Goal: Task Accomplishment & Management: Manage account settings

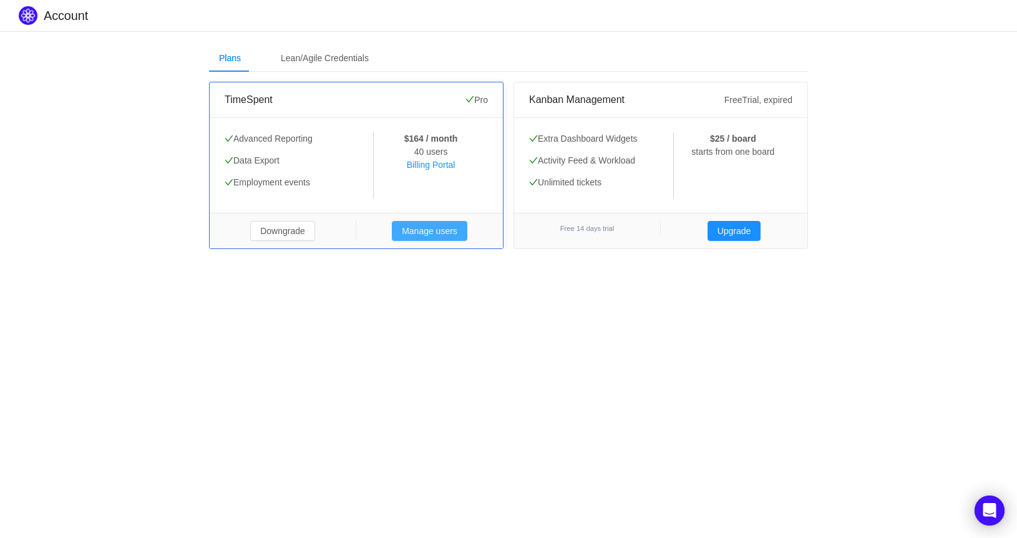
click at [434, 228] on button "Manage users" at bounding box center [430, 231] width 76 height 20
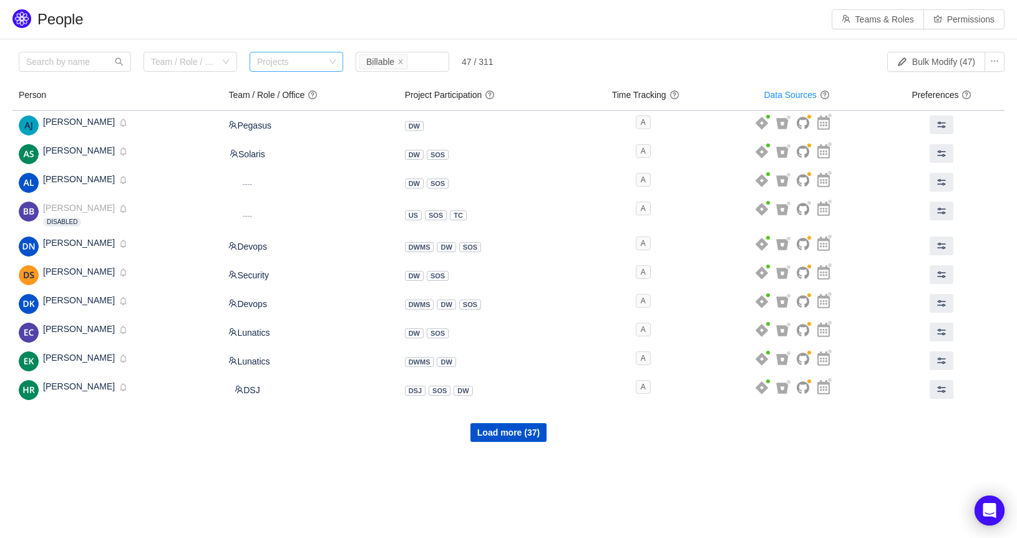
click at [300, 66] on div "Projects" at bounding box center [290, 62] width 67 height 12
click at [215, 62] on div "Team / Role / Office" at bounding box center [183, 62] width 65 height 12
click at [244, 24] on h1 "People" at bounding box center [140, 19] width 207 height 19
click at [432, 58] on div "Status Billable" at bounding box center [400, 61] width 82 height 19
click at [641, 48] on section "Please review the list of users with privileged access Review Looks like you do…" at bounding box center [508, 246] width 1017 height 415
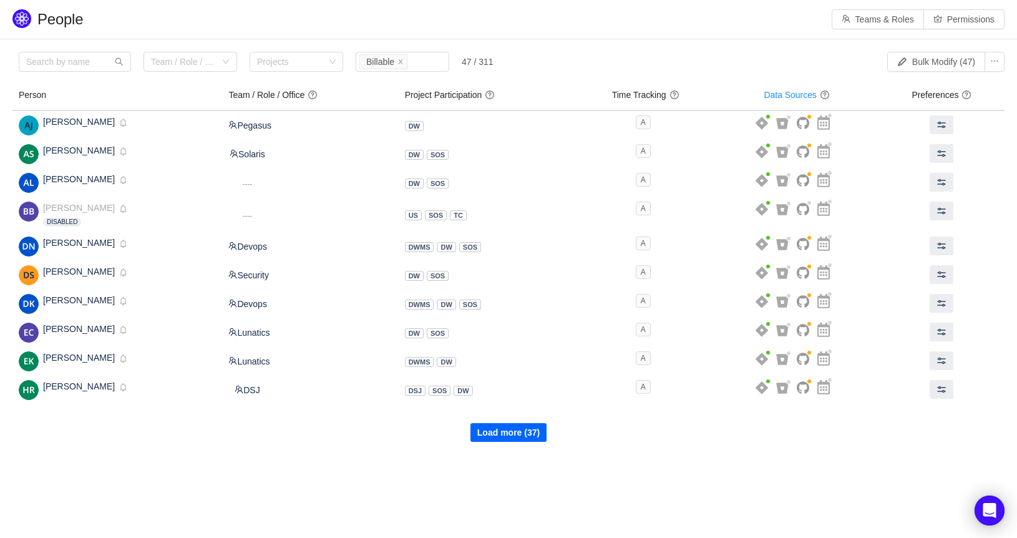
click at [509, 433] on button "Load more (37)" at bounding box center [509, 432] width 76 height 19
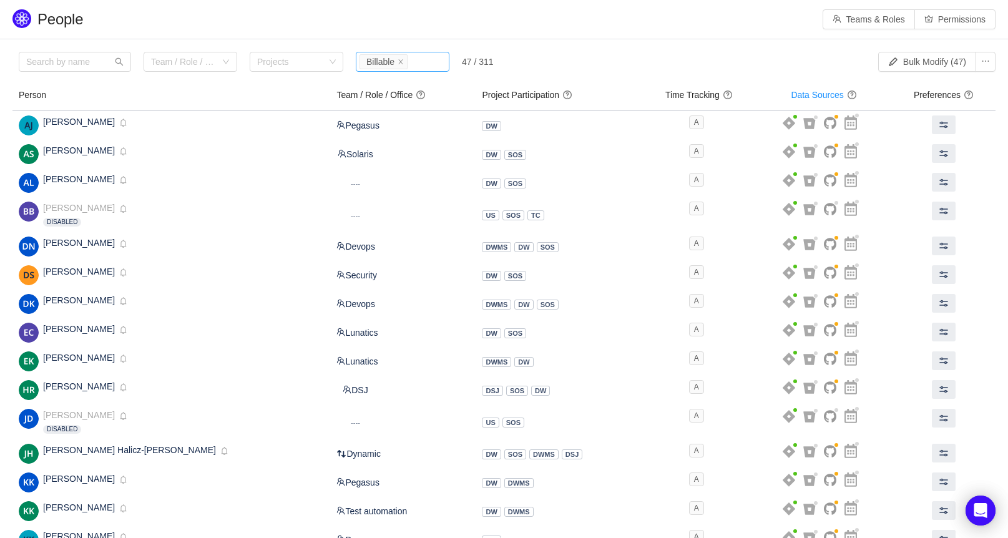
click at [421, 64] on div "Status Billable" at bounding box center [400, 61] width 82 height 19
click at [529, 55] on div "Team / Role / Office Projects Status Billable 47 / 311" at bounding box center [385, 65] width 733 height 26
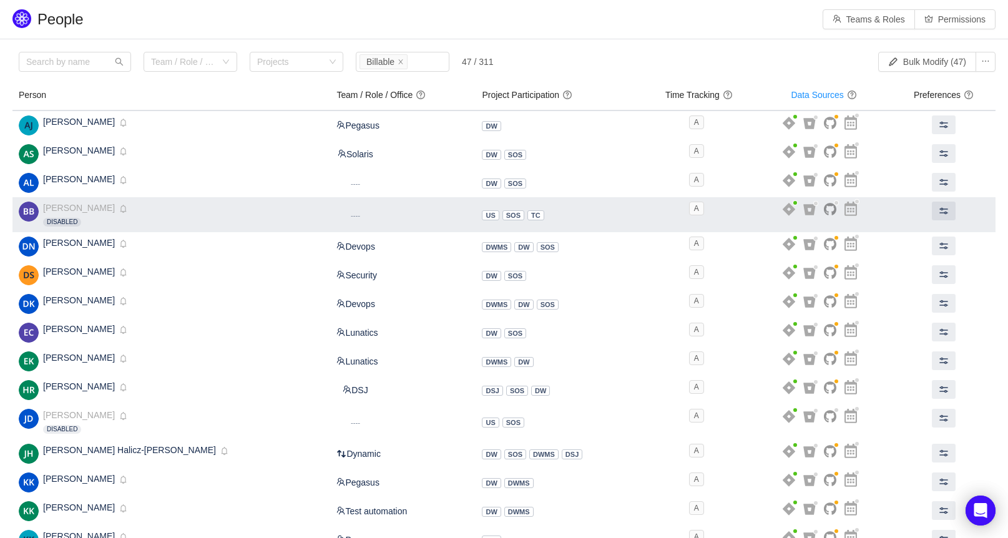
click at [921, 207] on td at bounding box center [944, 214] width 104 height 35
click at [932, 210] on button at bounding box center [944, 211] width 24 height 19
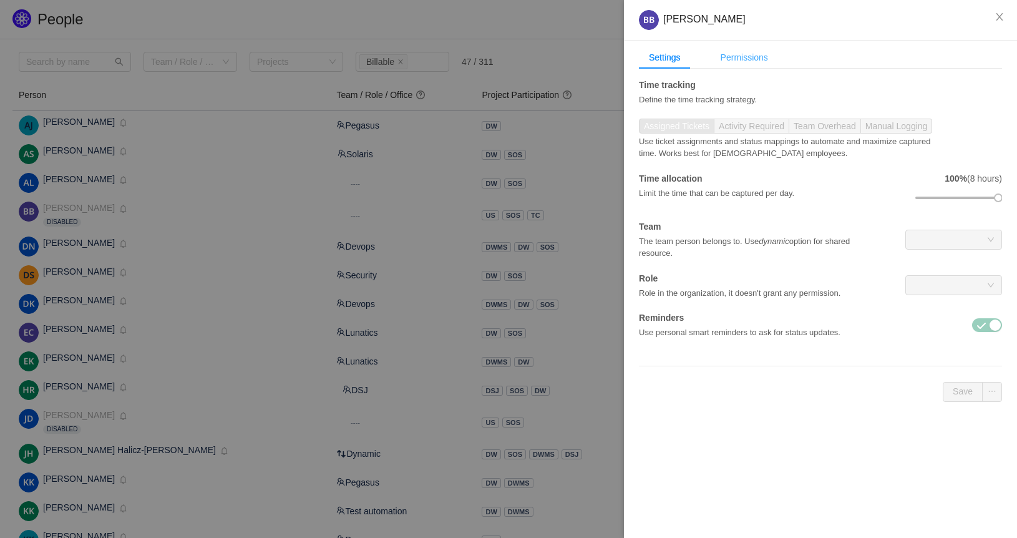
click at [760, 61] on div "Permissions" at bounding box center [744, 57] width 67 height 23
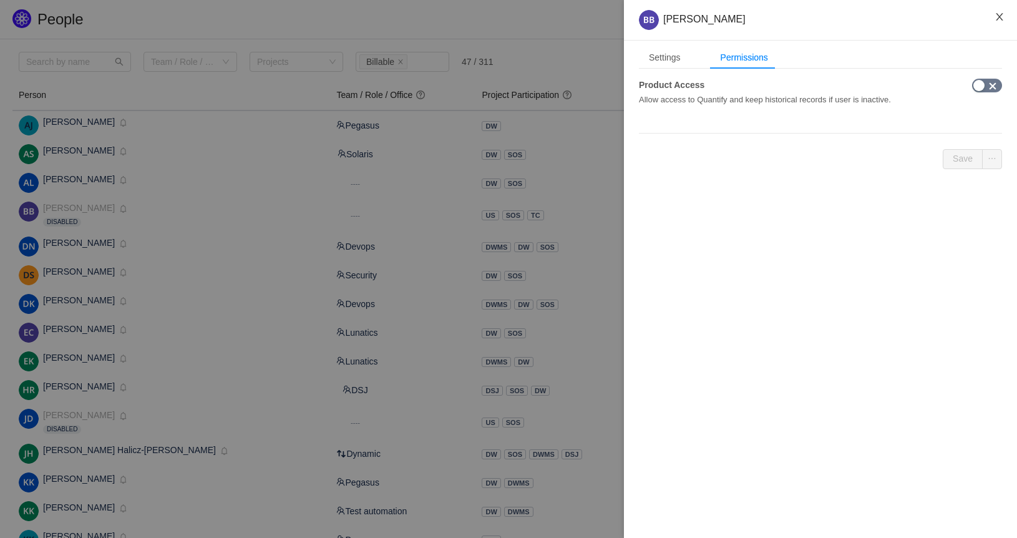
click at [1001, 13] on icon "icon: close" at bounding box center [1000, 17] width 10 height 10
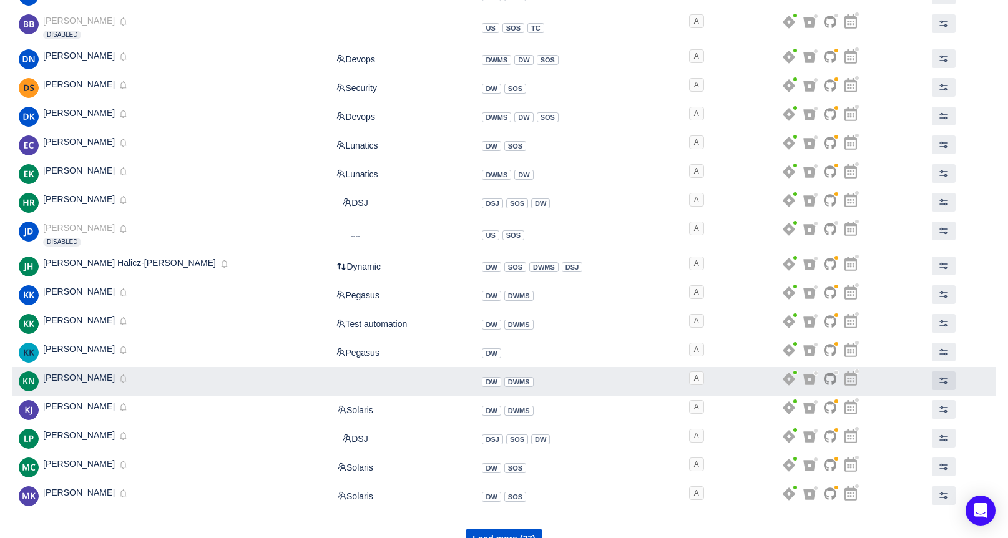
scroll to position [210, 0]
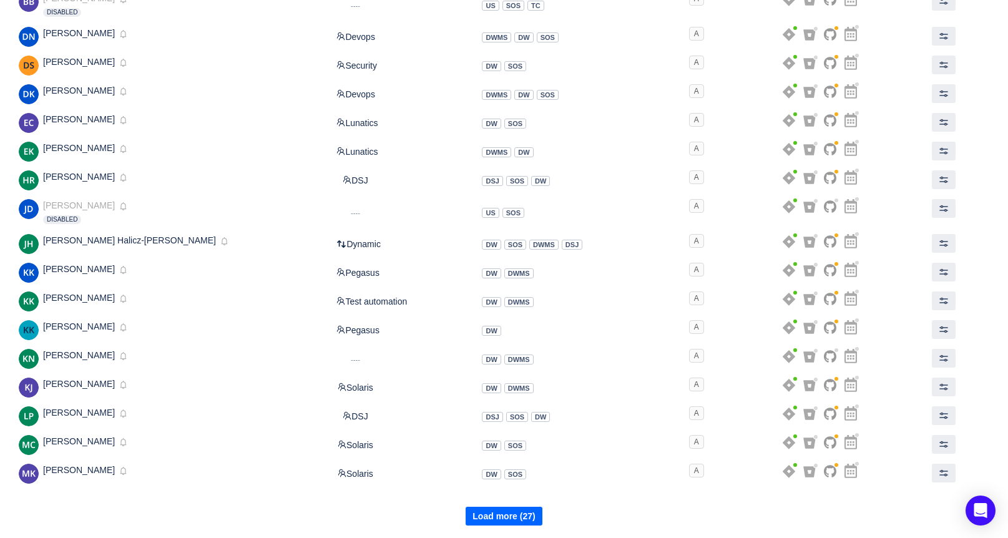
click at [514, 517] on button "Load more (27)" at bounding box center [504, 516] width 76 height 19
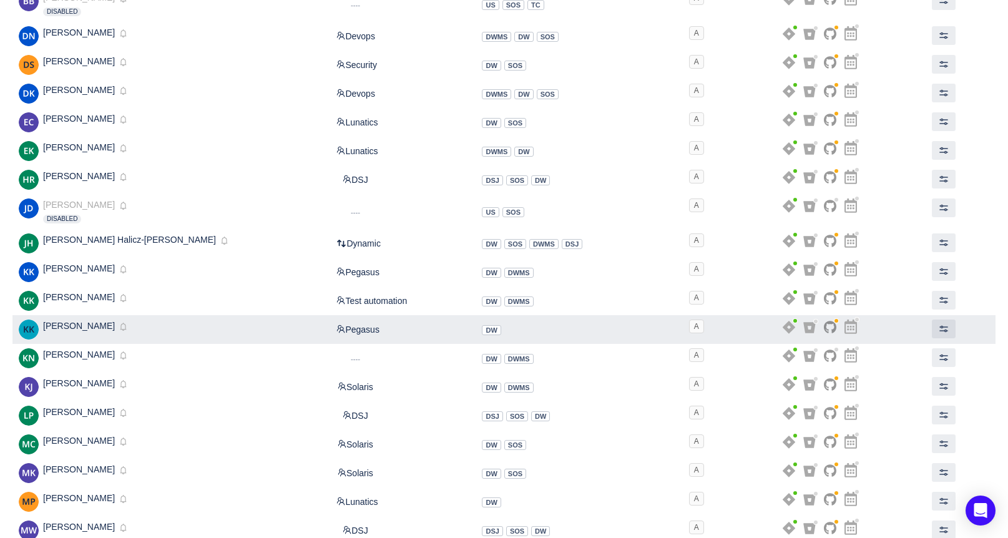
scroll to position [335, 0]
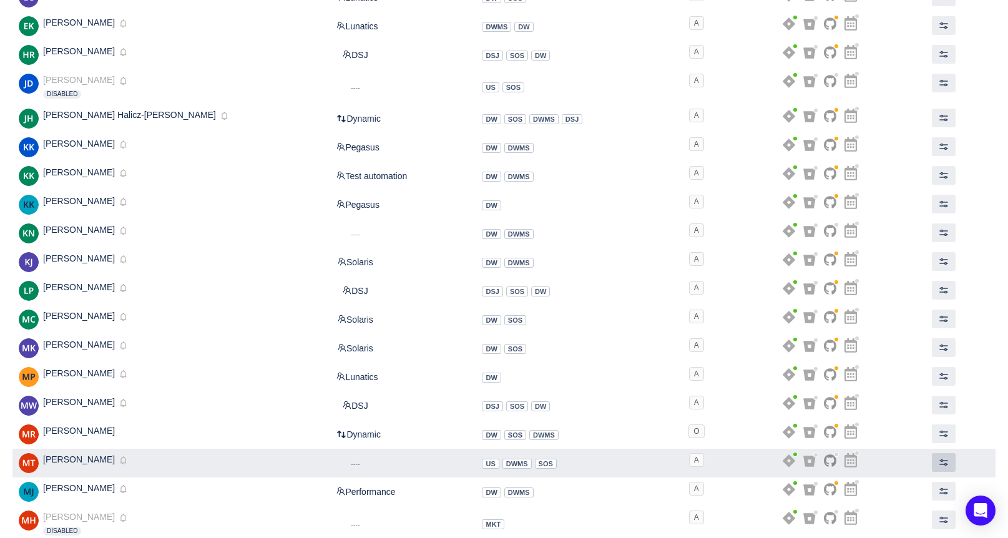
click at [932, 460] on button at bounding box center [944, 462] width 24 height 19
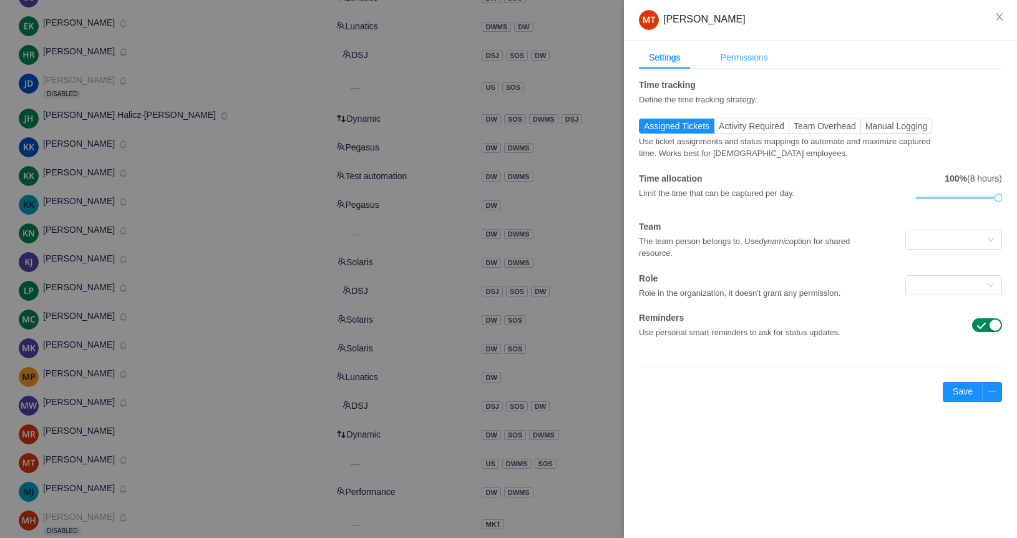
click at [749, 64] on div "Permissions" at bounding box center [744, 57] width 67 height 23
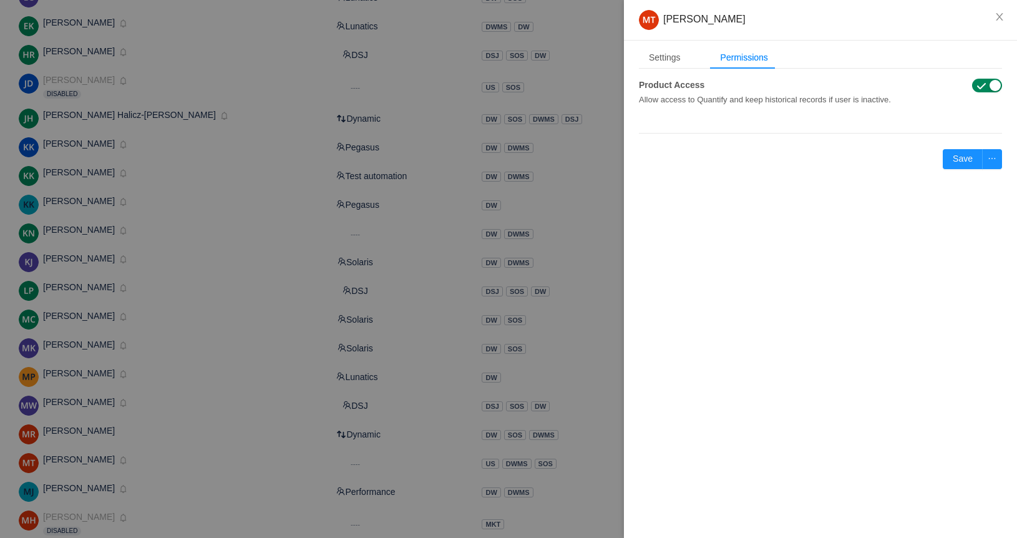
click at [983, 85] on span "button" at bounding box center [982, 86] width 10 height 10
click at [961, 155] on button "Save" at bounding box center [963, 159] width 40 height 20
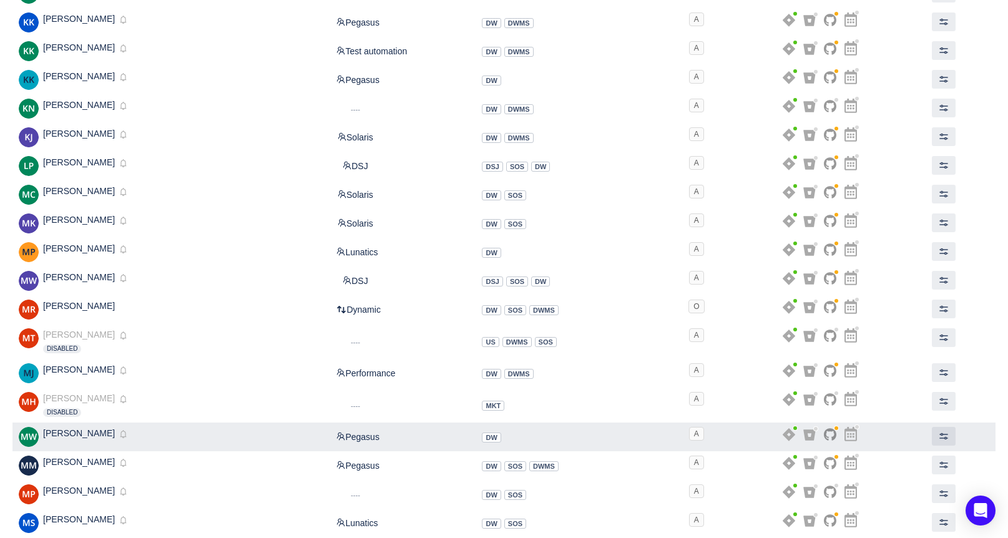
scroll to position [510, 0]
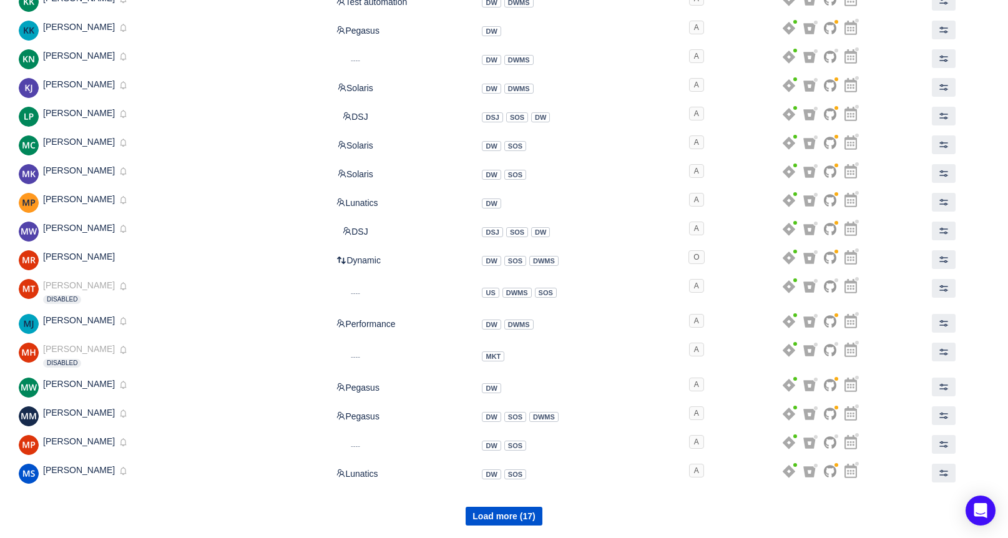
click at [542, 514] on div "Load more (17)" at bounding box center [503, 506] width 983 height 37
click at [539, 514] on button "Load more (17)" at bounding box center [504, 516] width 76 height 19
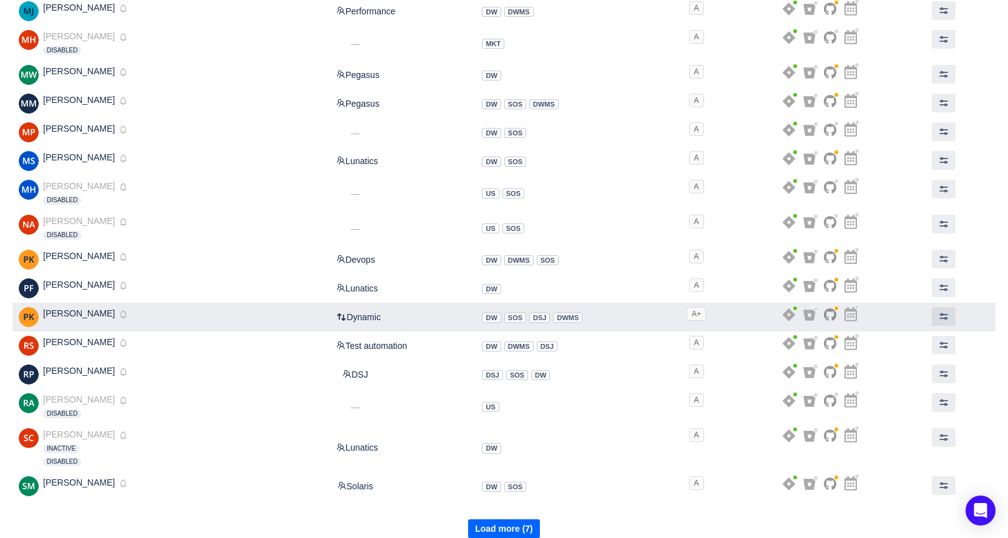
scroll to position [835, 0]
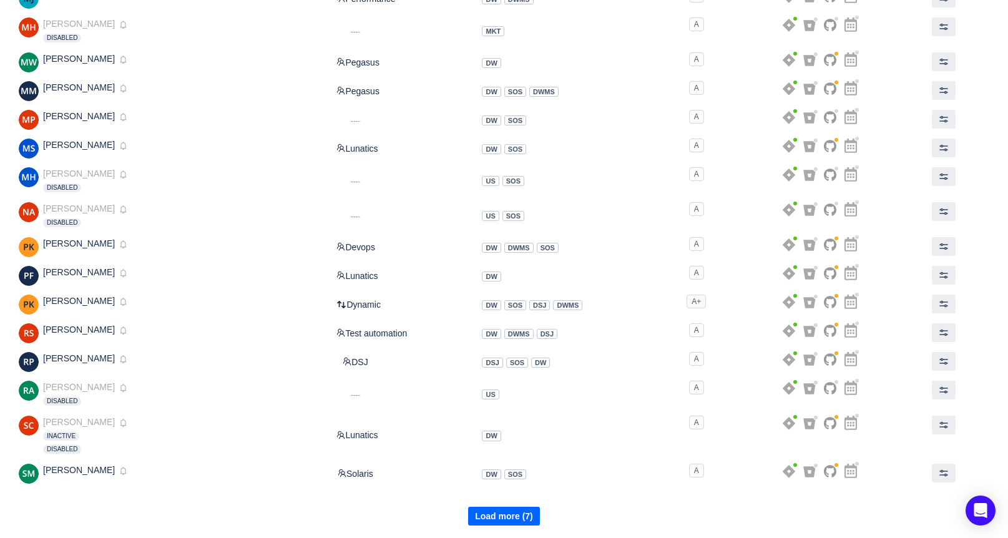
click at [492, 511] on button "Load more (7)" at bounding box center [504, 516] width 72 height 19
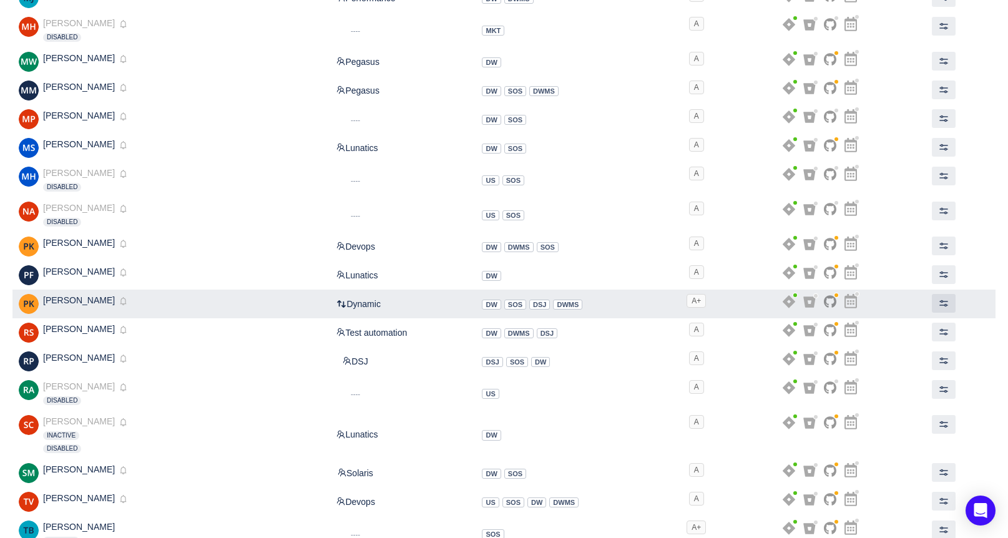
scroll to position [897, 0]
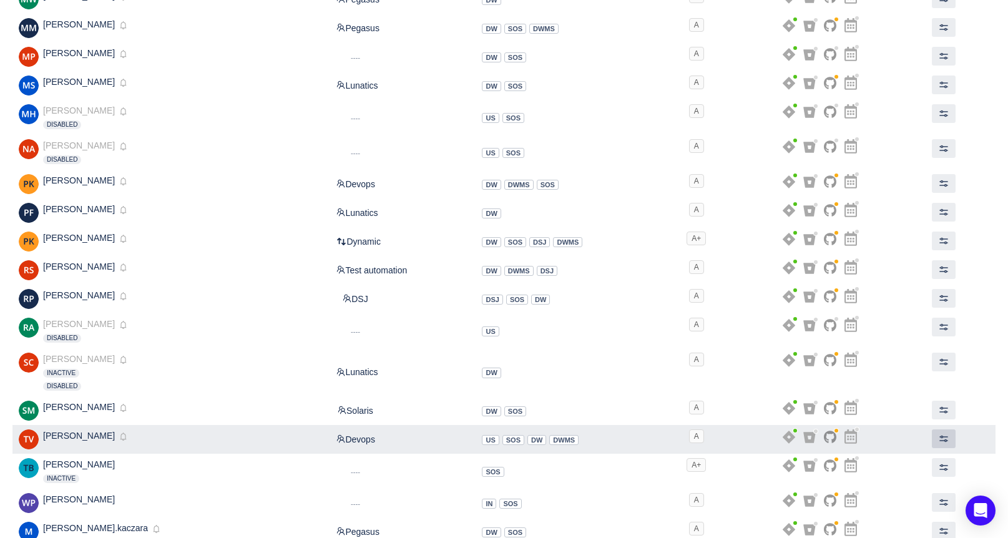
click at [941, 435] on span at bounding box center [944, 439] width 10 height 10
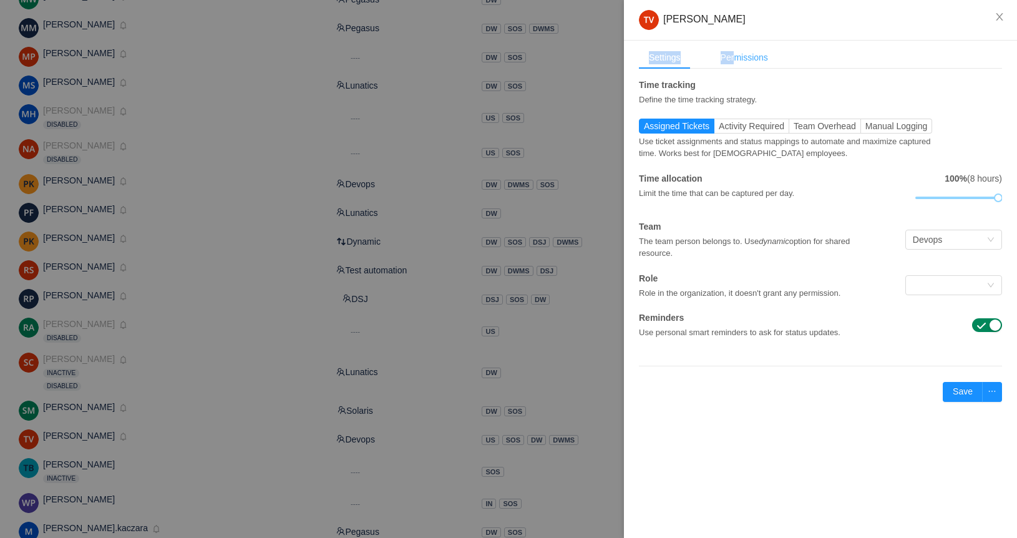
click at [735, 48] on div "Settings Permissions Time tracking Define the time tracking strategy. Assigned …" at bounding box center [820, 235] width 393 height 389
click at [735, 48] on div "Permissions" at bounding box center [744, 57] width 67 height 23
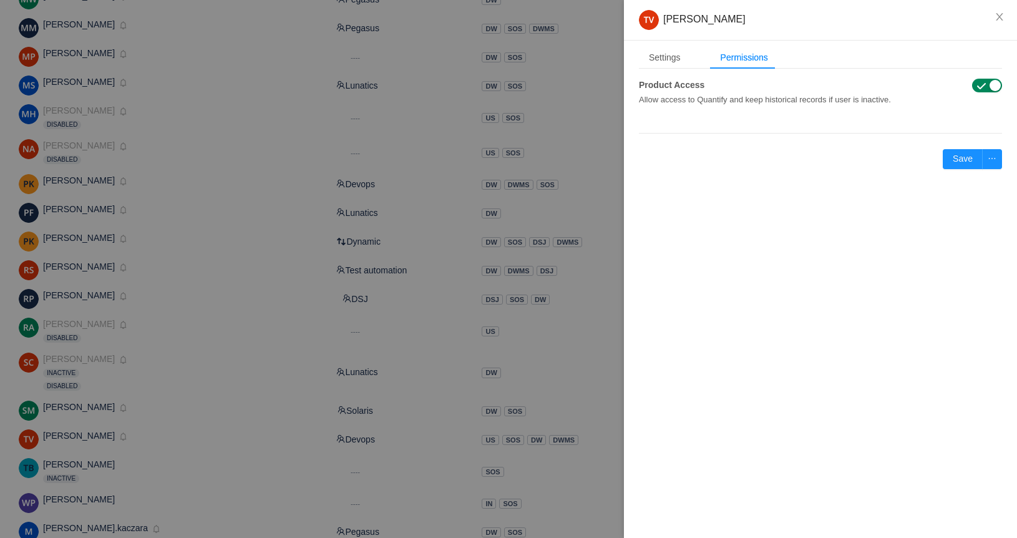
click at [673, 82] on strong "Product Access" at bounding box center [672, 85] width 66 height 10
click at [986, 84] on span "button" at bounding box center [982, 86] width 10 height 10
click at [962, 152] on button "Save" at bounding box center [963, 159] width 40 height 20
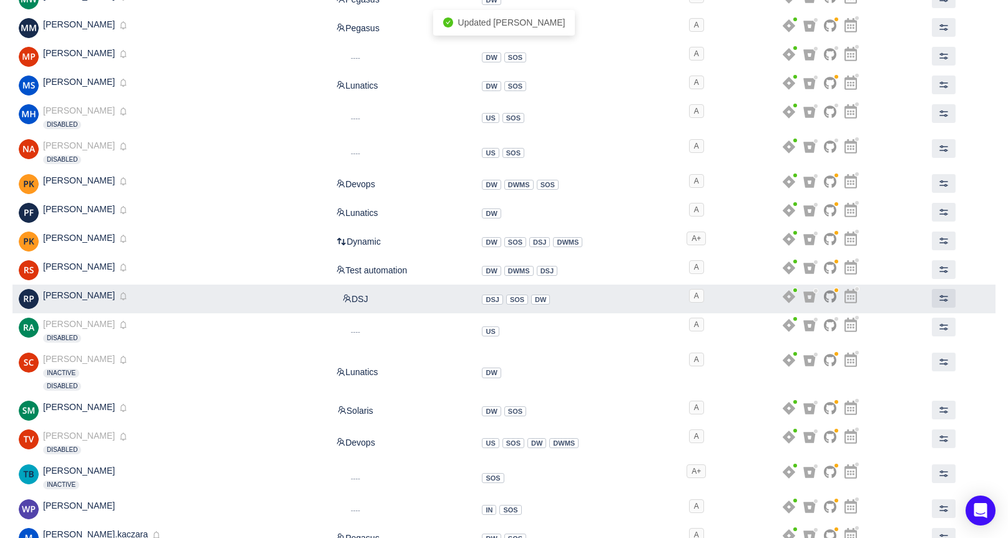
scroll to position [1011, 0]
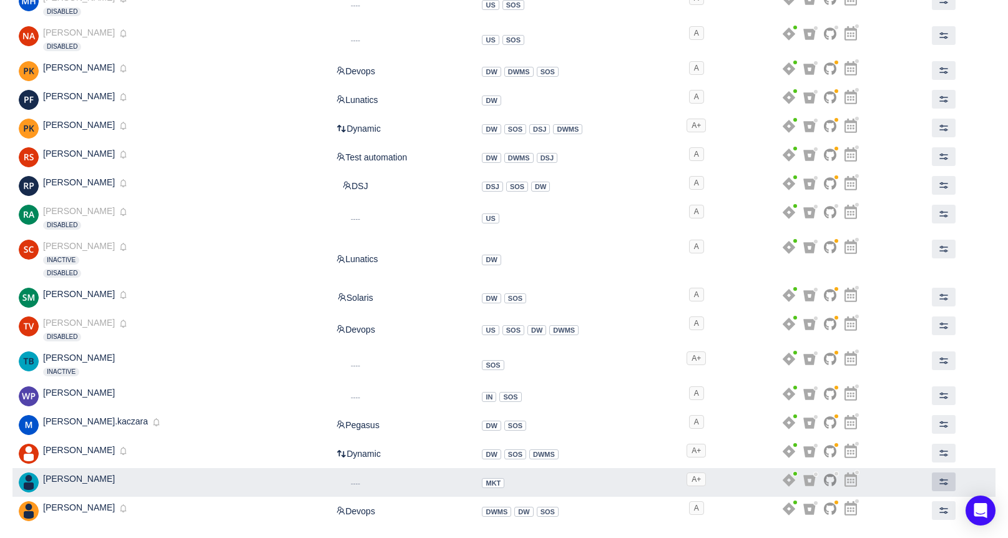
click at [946, 476] on button at bounding box center [944, 481] width 24 height 19
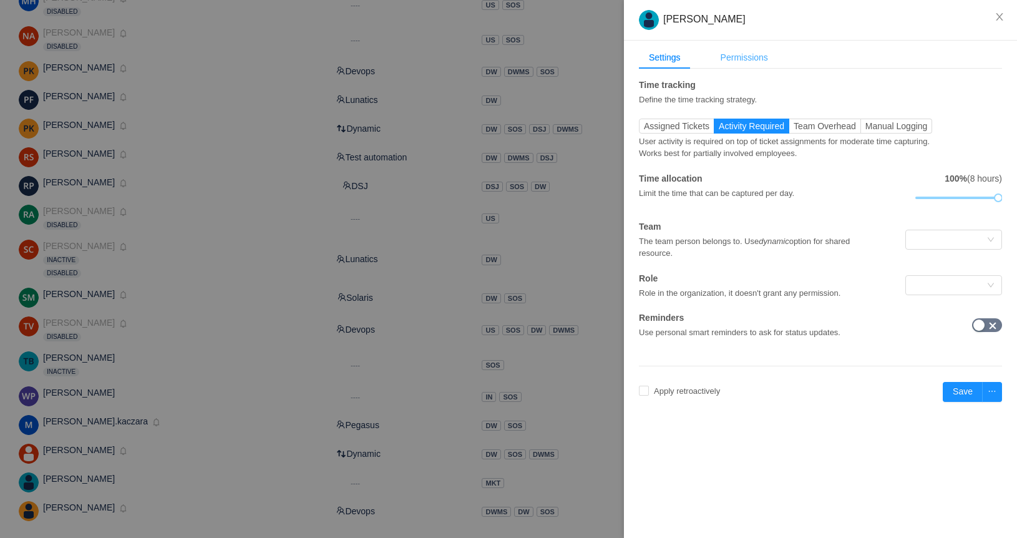
click at [756, 49] on div "Permissions" at bounding box center [744, 57] width 67 height 23
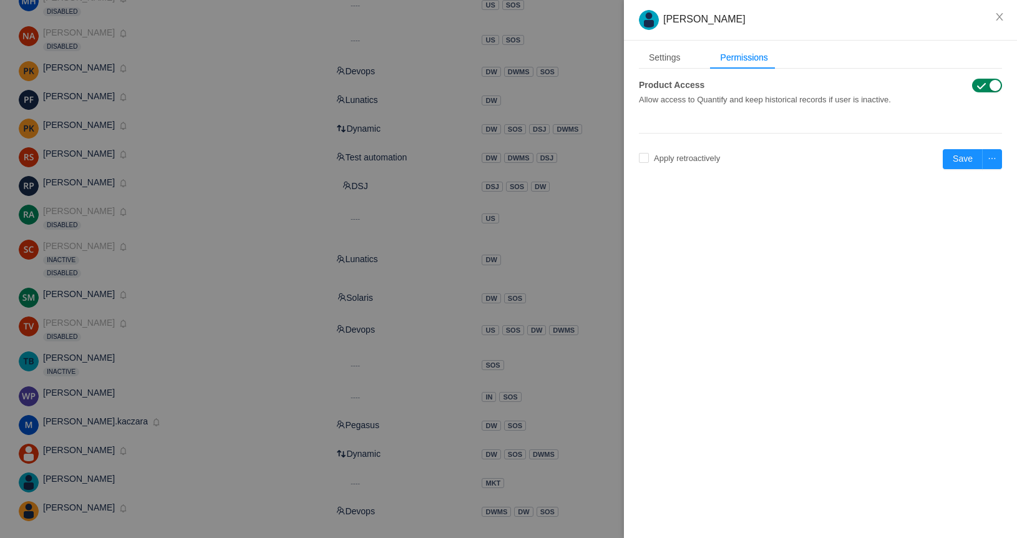
click at [980, 83] on span "button" at bounding box center [982, 86] width 10 height 10
click at [964, 162] on button "Save" at bounding box center [963, 159] width 40 height 20
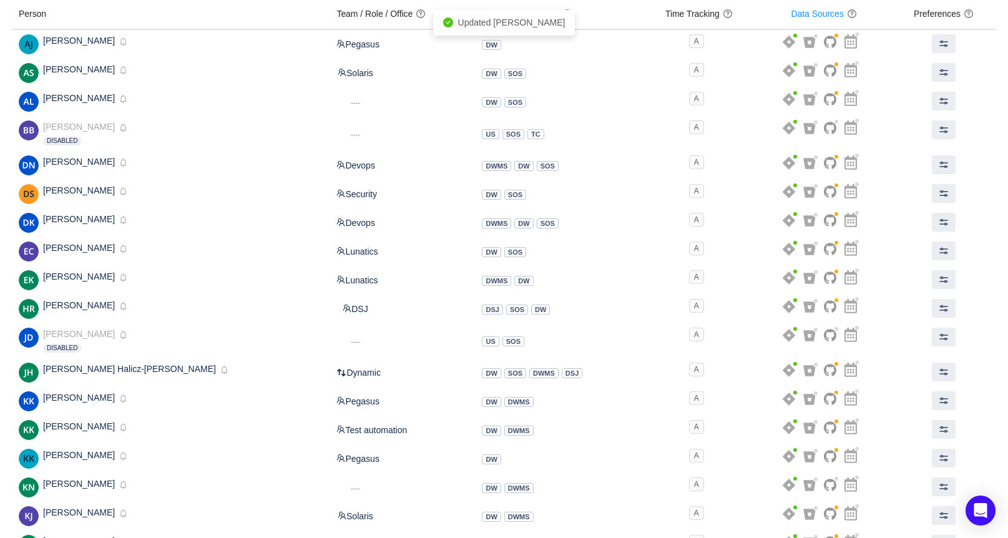
scroll to position [0, 0]
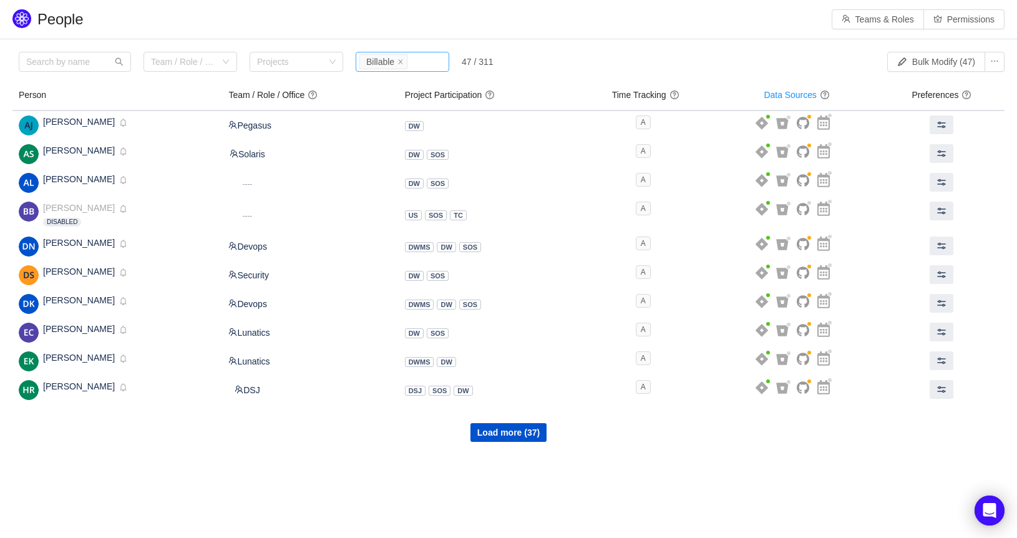
click at [414, 59] on input at bounding box center [413, 61] width 7 height 15
click at [414, 86] on li "Active" at bounding box center [403, 87] width 94 height 20
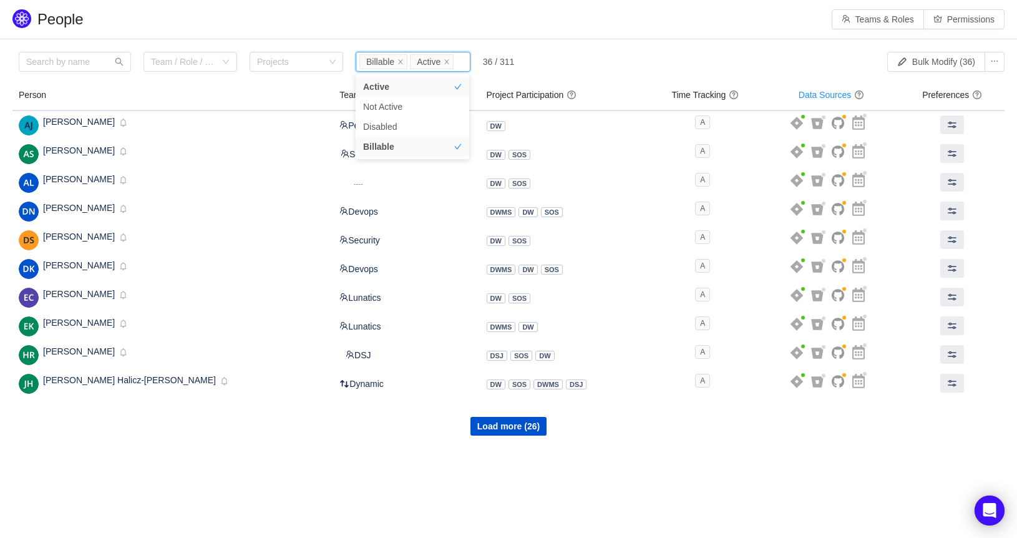
click at [623, 54] on div "Team / Role / Office Projects Status Billable Active 36 / 311" at bounding box center [389, 65] width 740 height 26
click at [447, 62] on icon "icon: close" at bounding box center [447, 61] width 4 height 4
